Goal: Check status: Check status

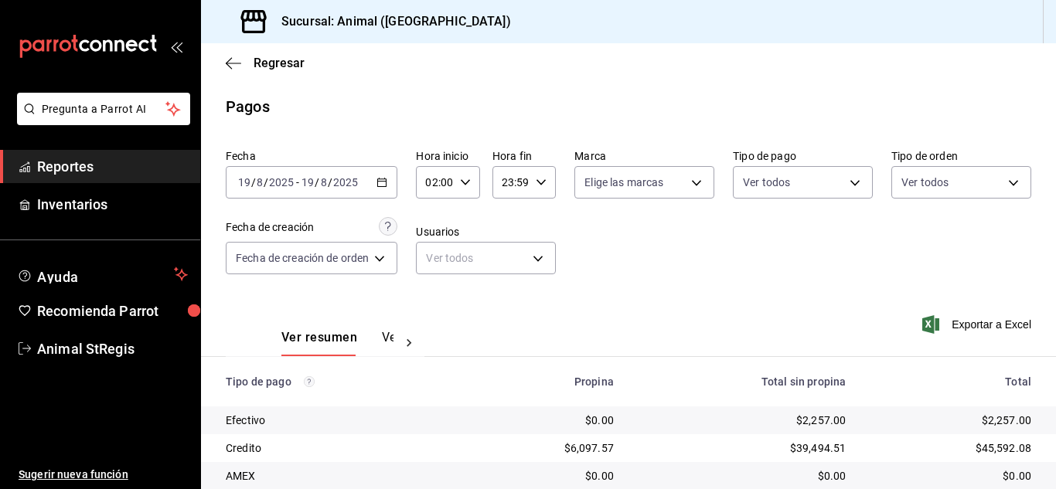
scroll to position [193, 0]
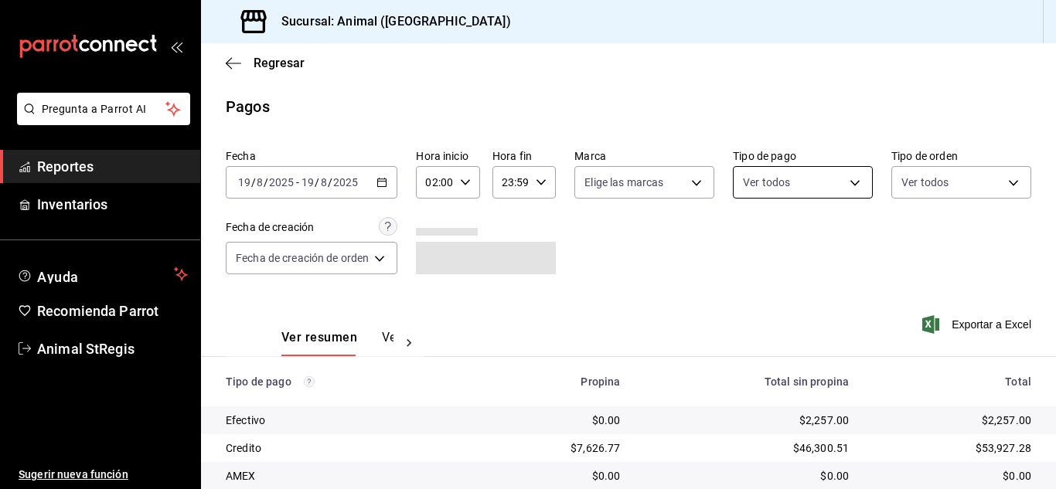
click at [769, 166] on body "Pregunta a Parrot AI Reportes Inventarios Ayuda Recomienda Parrot Animal StRegi…" at bounding box center [528, 244] width 1056 height 489
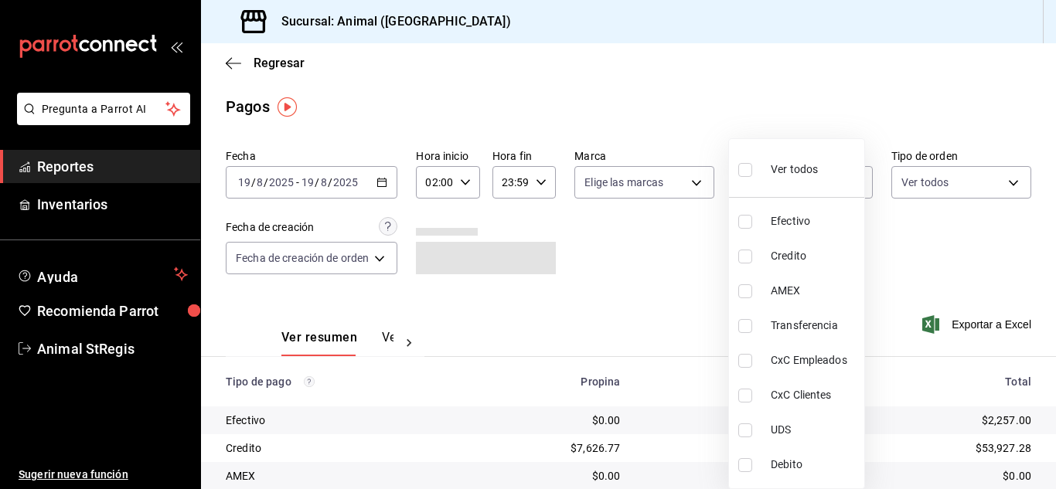
click at [743, 170] on input "checkbox" at bounding box center [745, 170] width 14 height 14
checkbox input "true"
type input "5a0f3365-d715-4940-adc4-656debb7822a,fc07b02b-84a7-4dba-9bff-98bba82b1290,ff2b0…"
checkbox input "true"
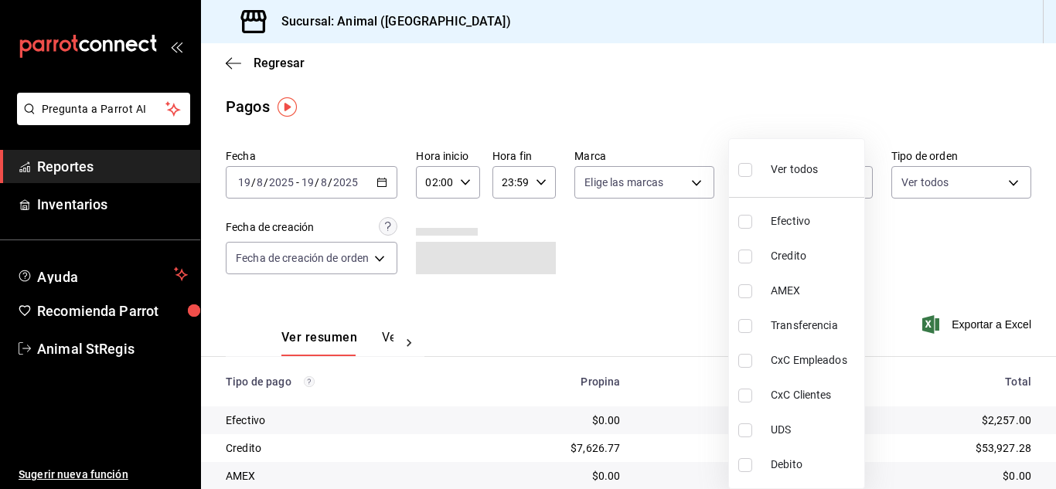
checkbox input "true"
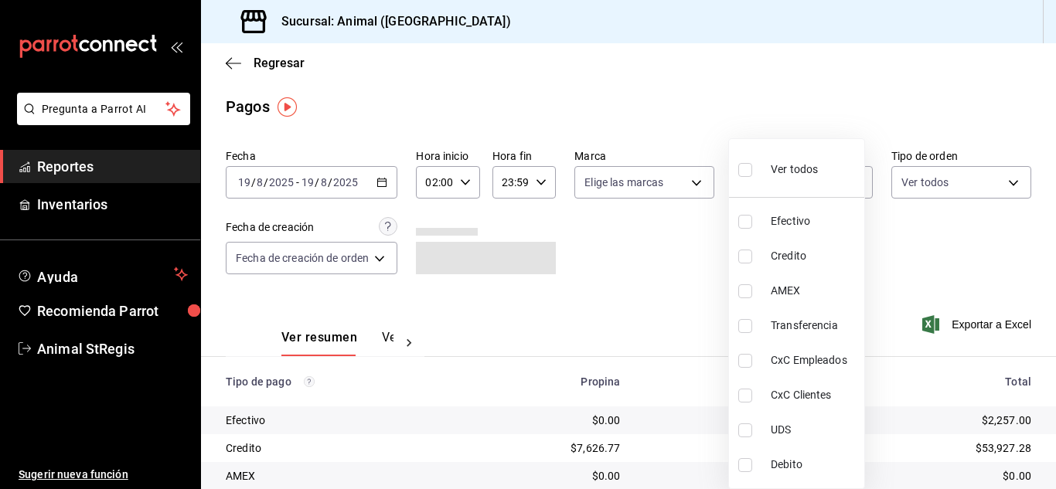
checkbox input "true"
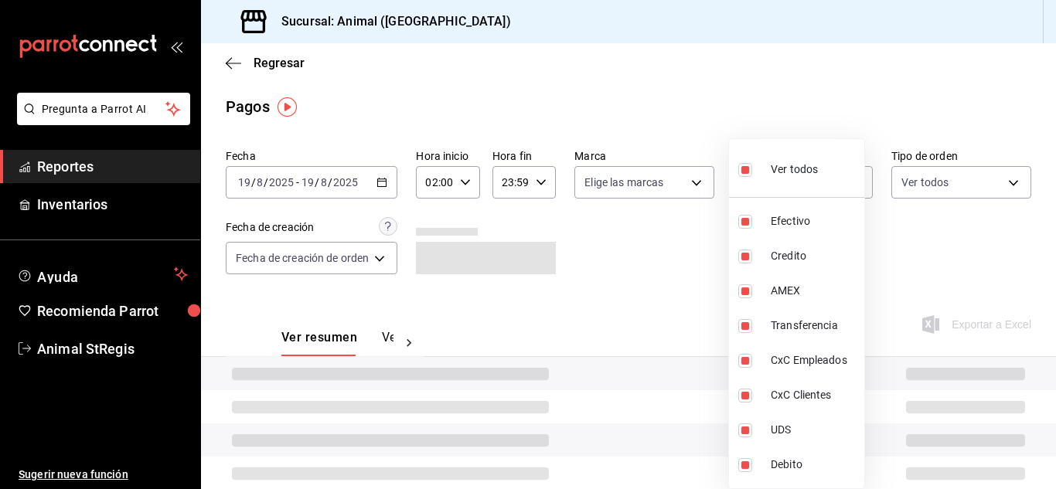
drag, startPoint x: 649, startPoint y: 240, endPoint x: 631, endPoint y: 216, distance: 29.8
click at [646, 239] on div at bounding box center [528, 244] width 1056 height 489
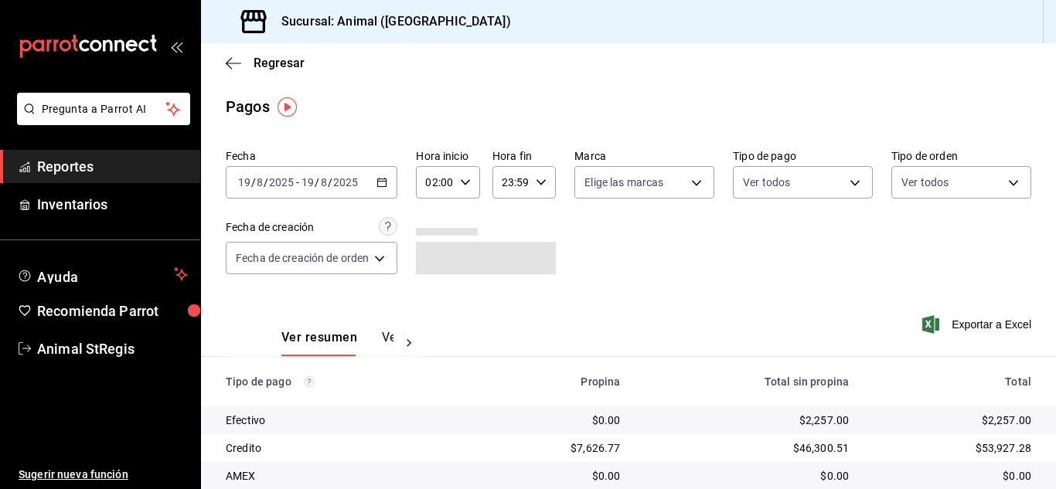
click at [631, 185] on body "Pregunta a Parrot AI Reportes Inventarios Ayuda Recomienda Parrot Animal StRegi…" at bounding box center [528, 244] width 1056 height 489
click at [600, 246] on label at bounding box center [593, 242] width 20 height 22
click at [597, 246] on input "checkbox" at bounding box center [590, 243] width 14 height 14
checkbox input "false"
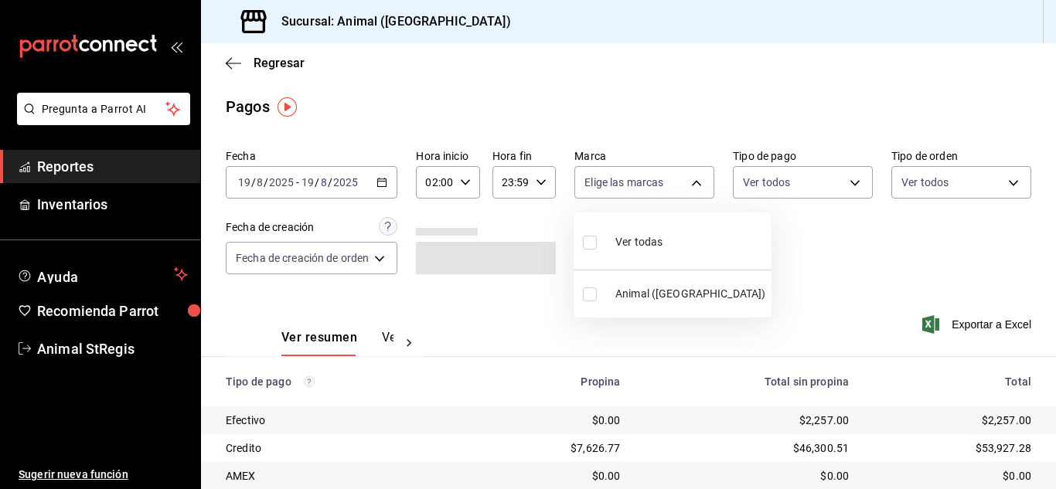
click at [598, 245] on label at bounding box center [593, 242] width 20 height 22
click at [597, 245] on input "checkbox" at bounding box center [590, 243] width 14 height 14
checkbox input "false"
click at [585, 240] on input "checkbox" at bounding box center [590, 243] width 14 height 14
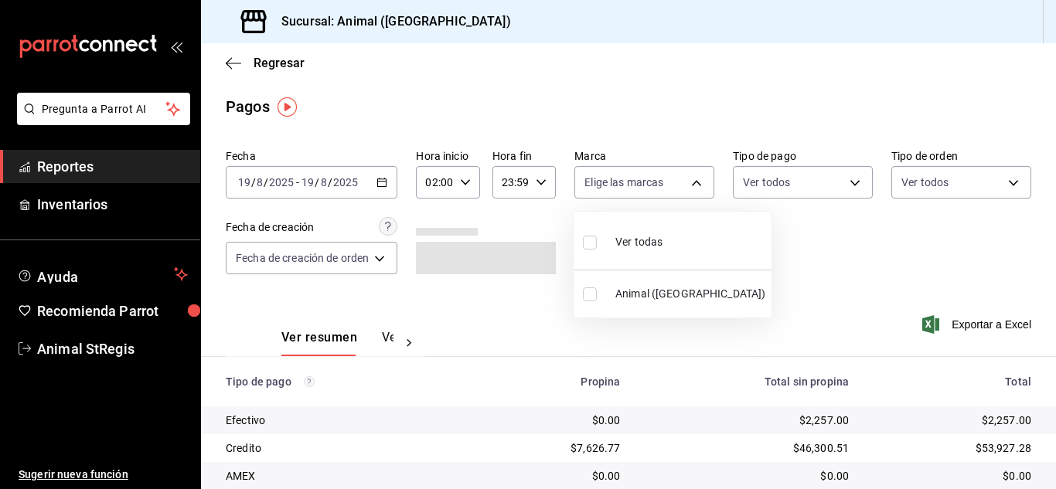
checkbox input "true"
type input "3f39fcdc-c8c4-4fff-883a-47b345d9391c"
checkbox input "true"
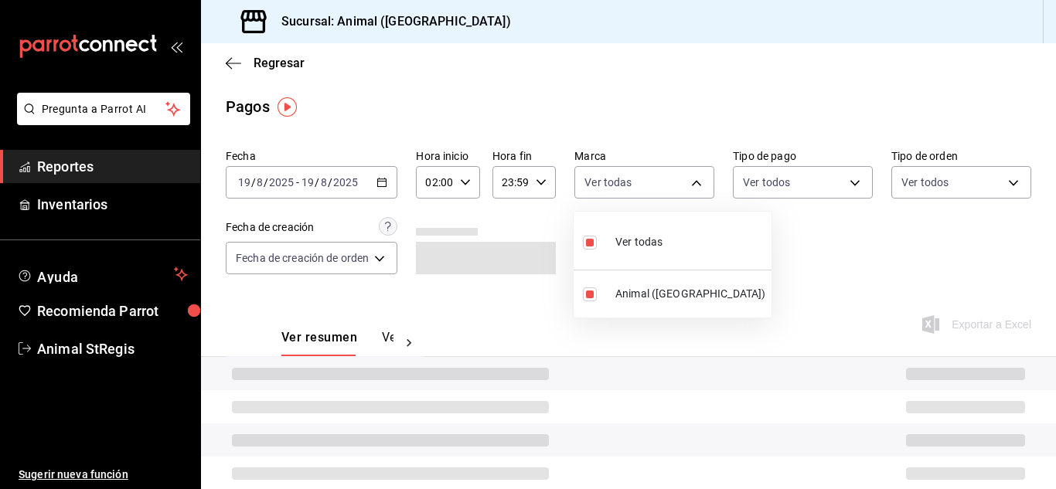
click at [759, 253] on div at bounding box center [528, 244] width 1056 height 489
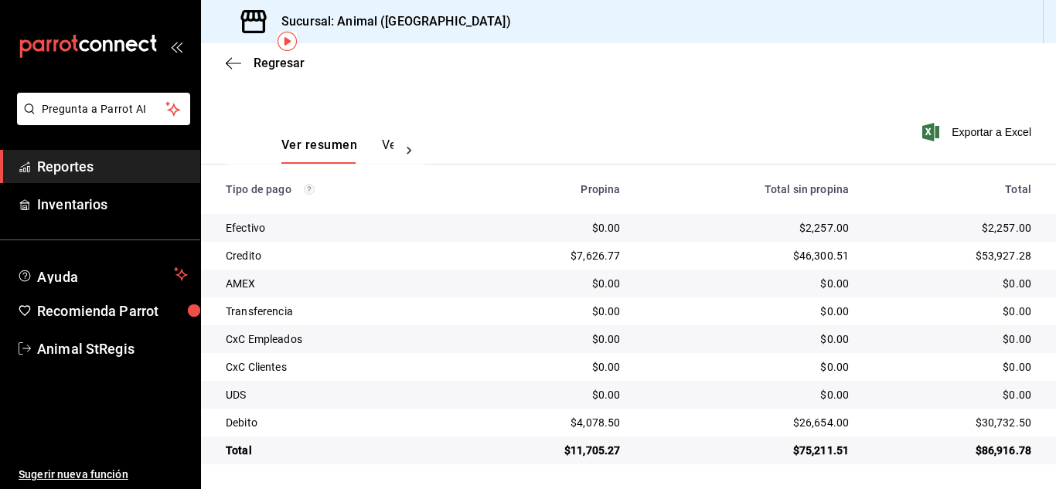
scroll to position [25, 0]
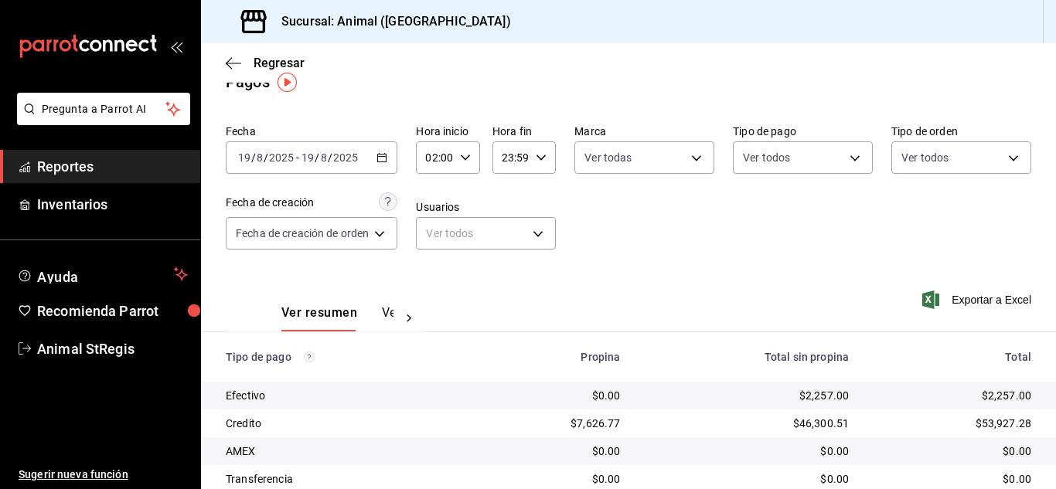
click at [472, 156] on div "02:00 Hora inicio" at bounding box center [447, 157] width 63 height 32
click at [437, 230] on span "07" at bounding box center [433, 225] width 6 height 12
type input "07:00"
click at [636, 226] on div at bounding box center [528, 244] width 1056 height 489
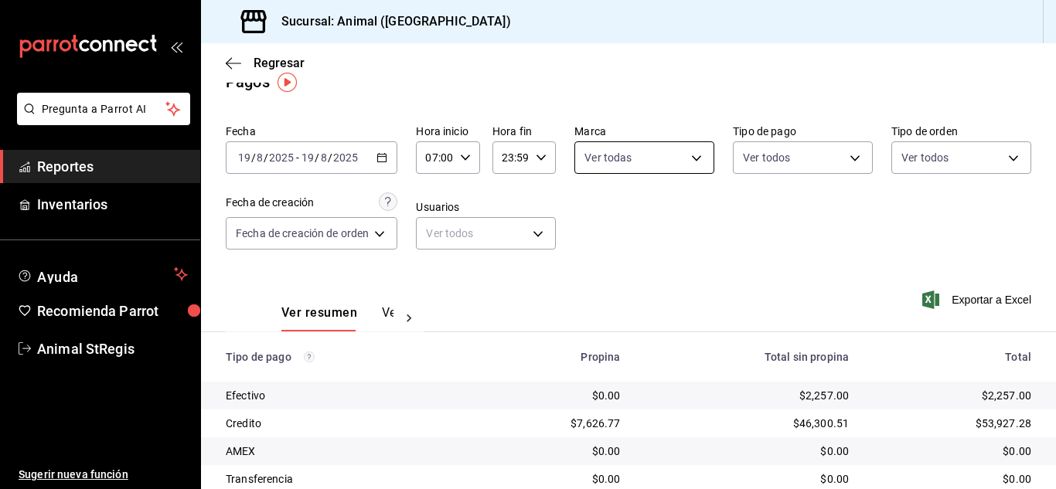
click at [597, 154] on body "Pregunta a Parrot AI Reportes Inventarios Ayuda Recomienda Parrot Animal StRegi…" at bounding box center [528, 244] width 1056 height 489
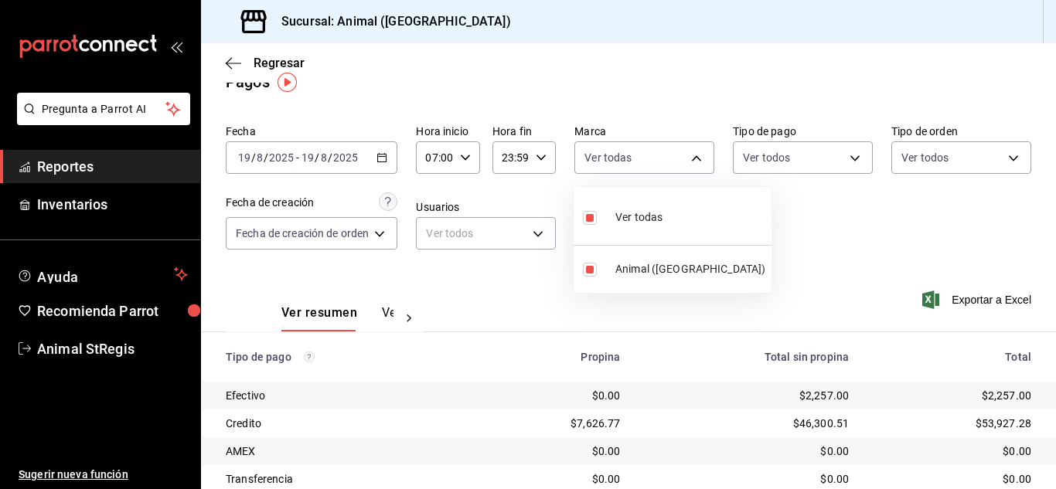
drag, startPoint x: 832, startPoint y: 192, endPoint x: 757, endPoint y: 168, distance: 78.7
click at [829, 192] on div at bounding box center [528, 244] width 1056 height 489
click at [739, 165] on body "Pregunta a Parrot AI Reportes Inventarios Ayuda Recomienda Parrot Animal StRegi…" at bounding box center [528, 244] width 1056 height 489
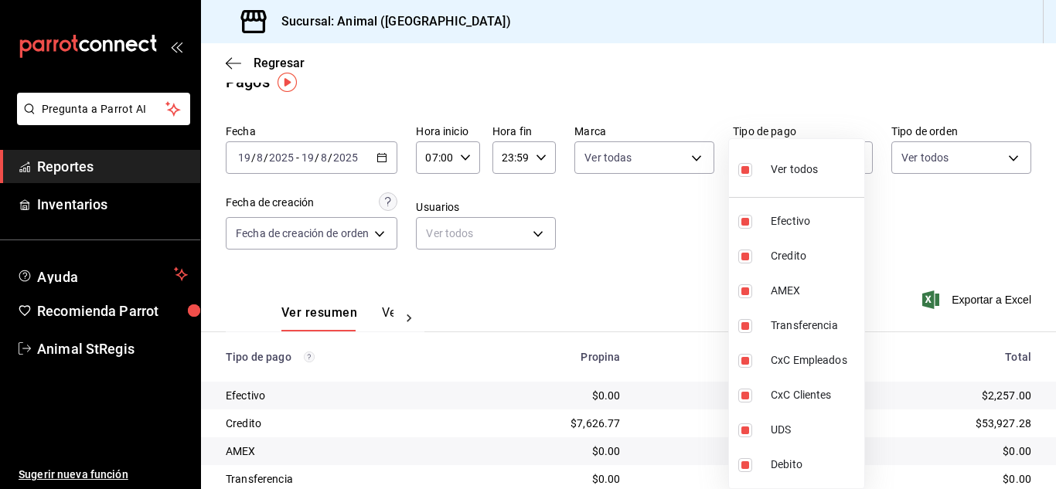
click at [745, 155] on div "Ver todos" at bounding box center [778, 167] width 80 height 33
checkbox input "false"
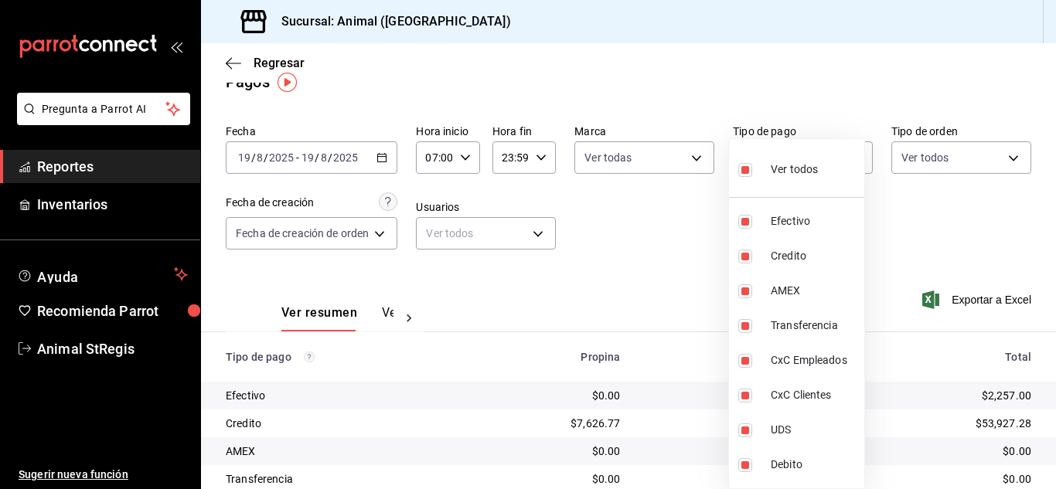
checkbox input "false"
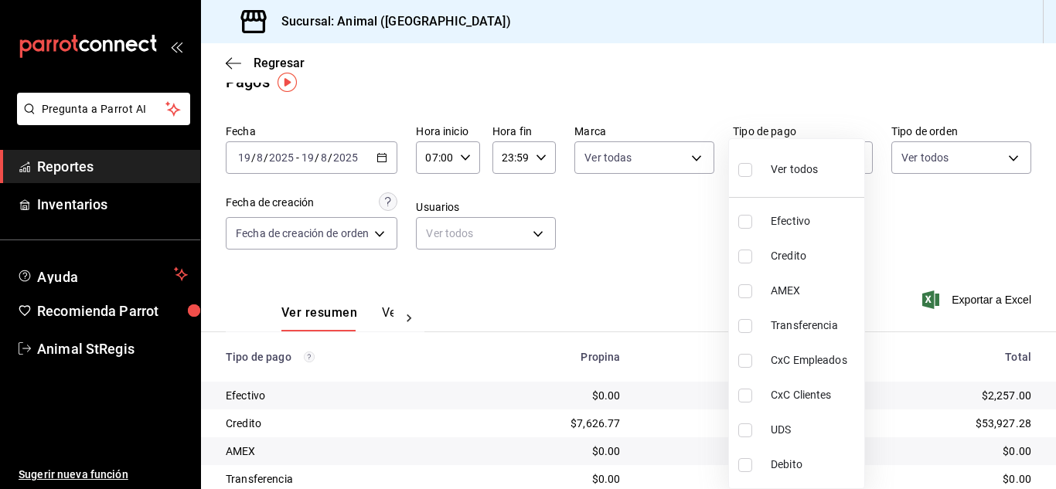
click at [745, 164] on input "checkbox" at bounding box center [745, 170] width 14 height 14
checkbox input "true"
type input "5a0f3365-d715-4940-adc4-656debb7822a,fc07b02b-84a7-4dba-9bff-98bba82b1290,ff2b0…"
checkbox input "true"
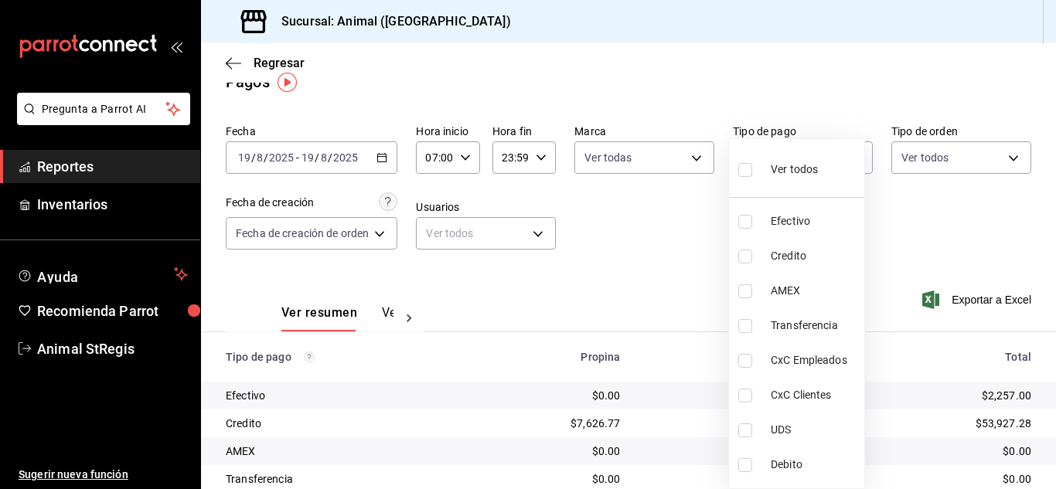
checkbox input "true"
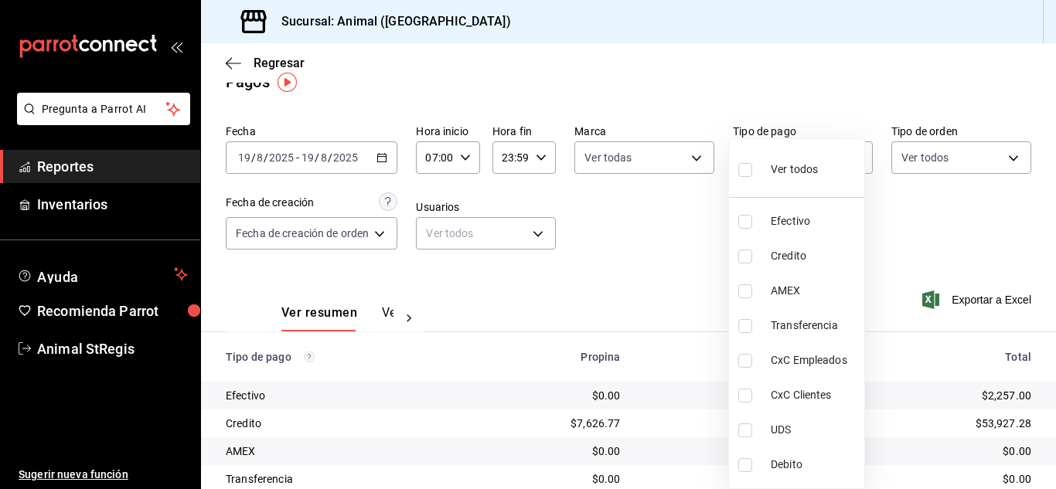
checkbox input "true"
click at [702, 197] on div at bounding box center [528, 244] width 1056 height 489
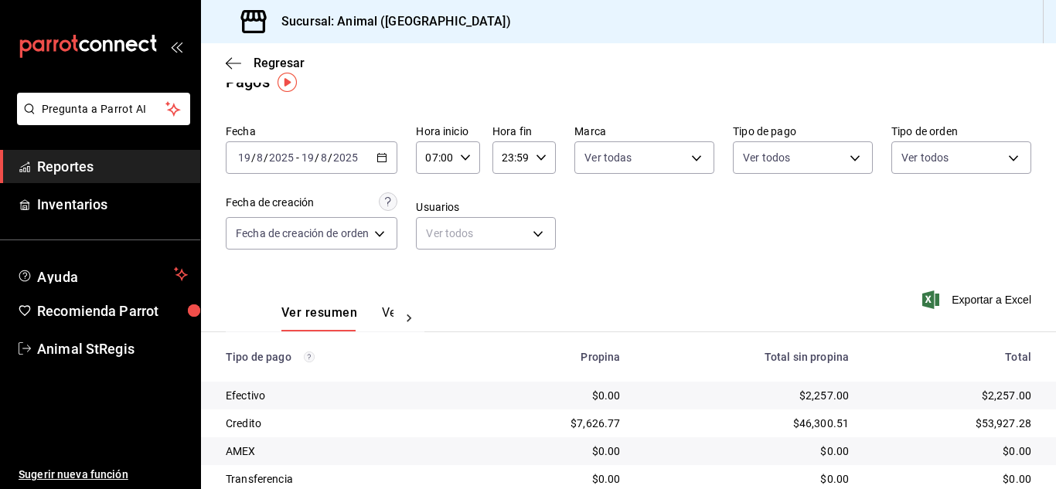
click at [924, 100] on main "Regresar Pagos Fecha 2025-08-19 19 / 8 / 2025 - 2025-08-19 19 / 8 / 2025 Hora i…" at bounding box center [628, 338] width 855 height 638
